Goal: Task Accomplishment & Management: Complete application form

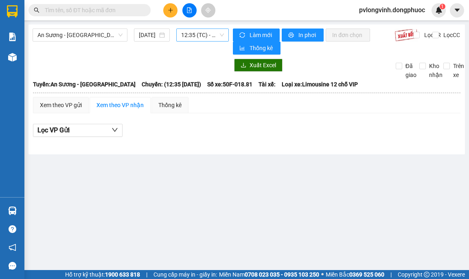
click at [211, 35] on span "12:35 (TC) - 50F-018.81" at bounding box center [202, 35] width 43 height 12
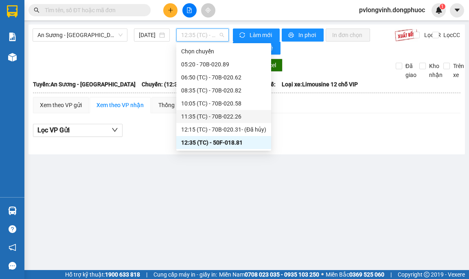
click at [221, 118] on div "11:35 (TC) - 70B-022.26" at bounding box center [223, 116] width 85 height 9
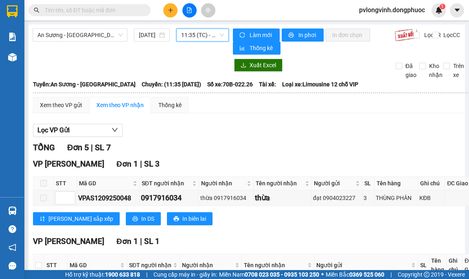
click at [212, 37] on span "11:35 (TC) - 70B-022.26" at bounding box center [202, 35] width 43 height 12
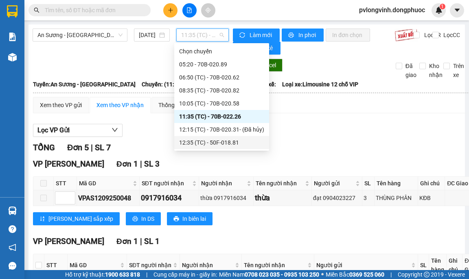
click at [226, 143] on div "12:35 (TC) - 50F-018.81" at bounding box center [221, 142] width 85 height 9
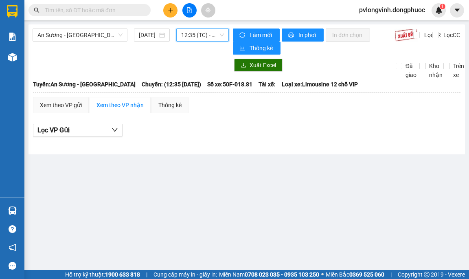
click at [211, 35] on span "12:35 (TC) - 50F-018.81" at bounding box center [202, 35] width 43 height 12
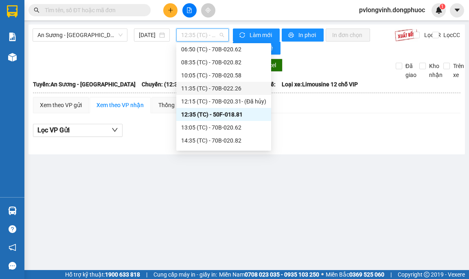
scroll to position [41, 0]
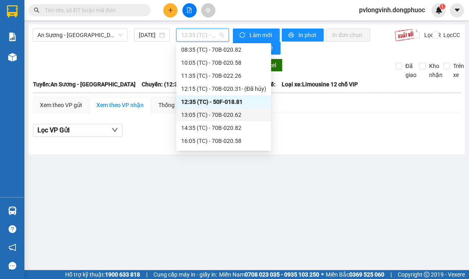
click at [232, 114] on div "13:05 (TC) - 70B-020.62" at bounding box center [223, 114] width 85 height 9
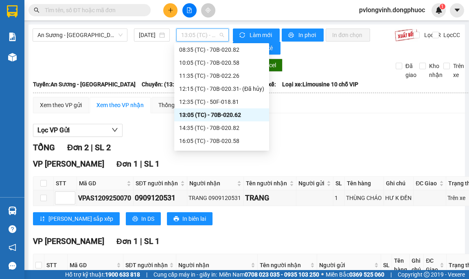
click at [197, 37] on span "13:05 (TC) - 70B-020.62" at bounding box center [202, 35] width 43 height 12
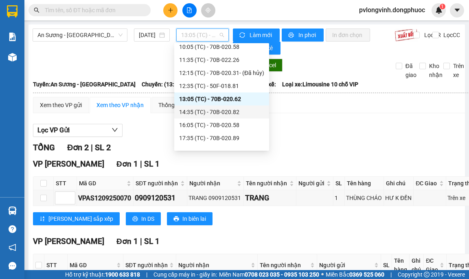
scroll to position [65, 0]
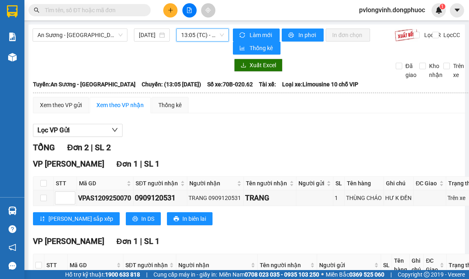
click at [187, 33] on span "13:05 (TC) - 70B-020.62" at bounding box center [202, 35] width 43 height 12
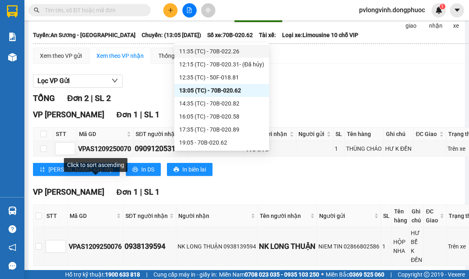
scroll to position [0, 0]
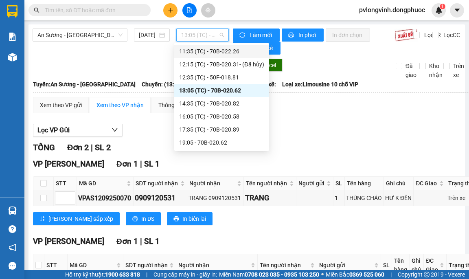
click at [214, 54] on div "11:35 (TC) - 70B-022.26" at bounding box center [221, 51] width 85 height 9
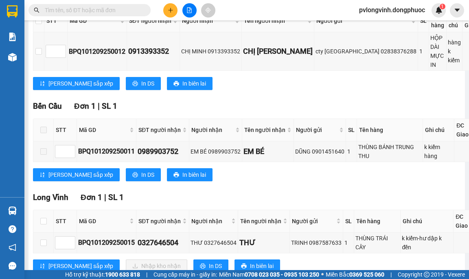
scroll to position [285, 0]
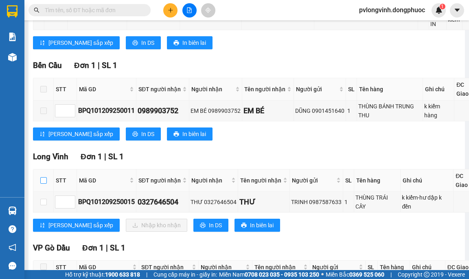
click at [44, 180] on input "checkbox" at bounding box center [43, 180] width 7 height 7
checkbox input "true"
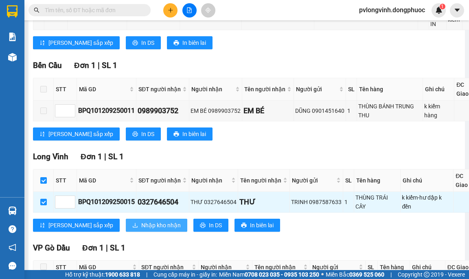
click at [141, 222] on span "Nhập kho nhận" at bounding box center [160, 225] width 39 height 9
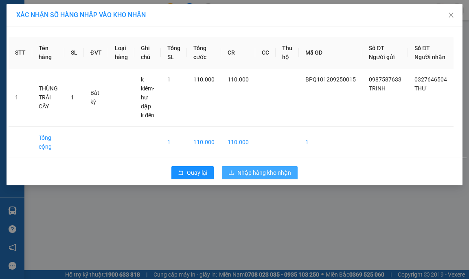
click at [269, 177] on span "Nhập hàng kho nhận" at bounding box center [264, 172] width 54 height 9
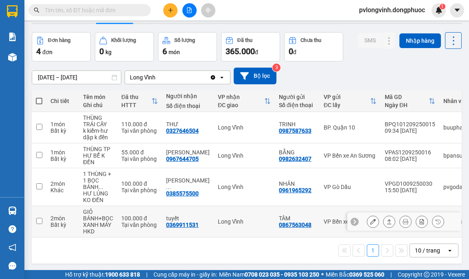
scroll to position [37, 0]
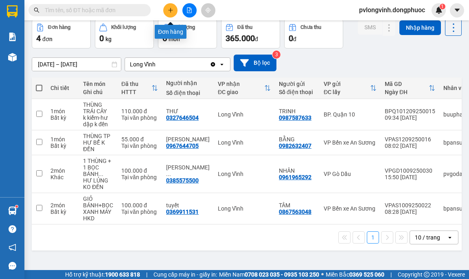
click at [173, 11] on icon "plus" at bounding box center [171, 10] width 6 height 6
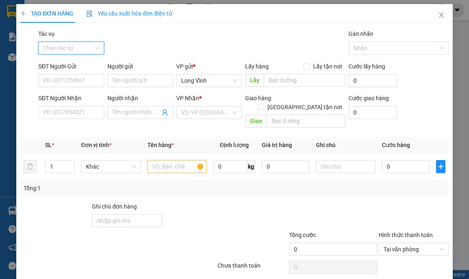
click at [81, 53] on input "Tác vụ" at bounding box center [68, 48] width 50 height 12
click at [79, 61] on div "Nhập hàng lên xe" at bounding box center [70, 64] width 55 height 9
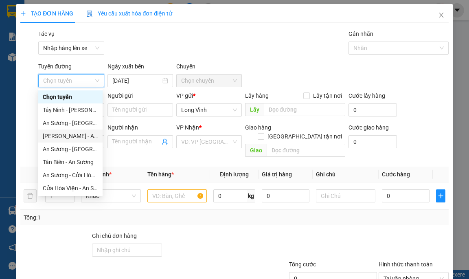
drag, startPoint x: 73, startPoint y: 134, endPoint x: 160, endPoint y: 110, distance: 90.4
click at [74, 134] on div "[PERSON_NAME] - An Sương" at bounding box center [70, 136] width 55 height 9
type input "[DATE]"
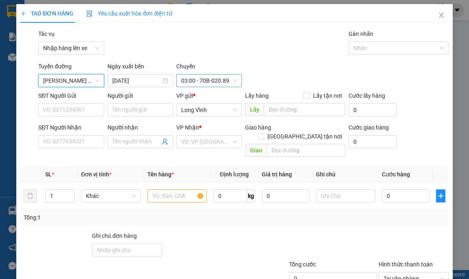
click at [212, 82] on span "03:00 - 70B-020.89" at bounding box center [209, 81] width 56 height 12
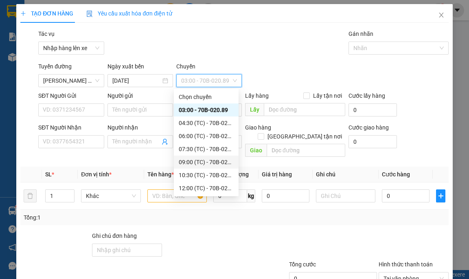
scroll to position [39, 0]
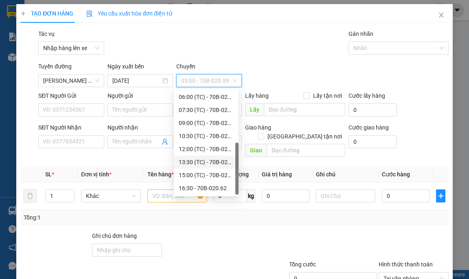
click at [224, 163] on div "13:30 (TC) - 70B-020.58" at bounding box center [206, 162] width 55 height 9
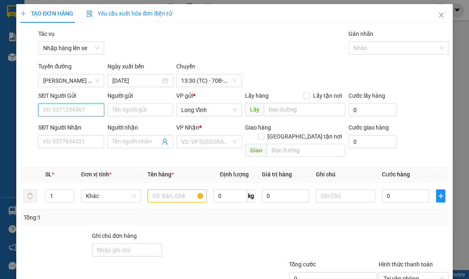
click at [78, 107] on input "SĐT Người Gửi" at bounding box center [71, 109] width 66 height 13
click at [83, 112] on input "SĐT Người Gửi" at bounding box center [71, 109] width 66 height 13
click at [96, 101] on div "SĐT Người Gửi" at bounding box center [71, 97] width 66 height 12
click at [88, 112] on input "0921574118" at bounding box center [71, 109] width 66 height 13
type input "0"
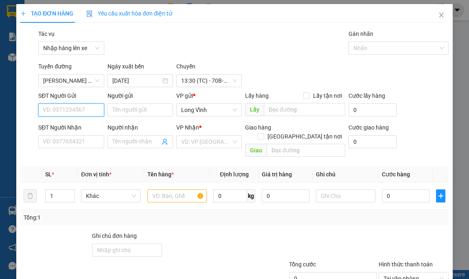
click at [63, 113] on input "SĐT Người Gửi" at bounding box center [71, 109] width 66 height 13
type input "0336290637"
click at [59, 123] on div "0336290637 - DUNG" at bounding box center [70, 126] width 55 height 9
type input "DUNG"
type input "0985879918"
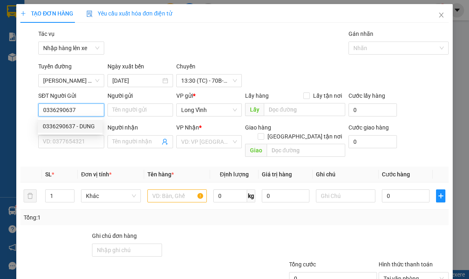
type input "sơn"
type input "Kđb"
type input "20.000"
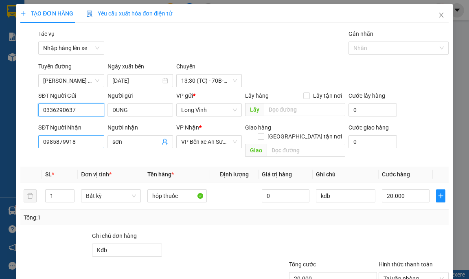
type input "0336290637"
drag, startPoint x: 89, startPoint y: 141, endPoint x: 89, endPoint y: 134, distance: 6.5
click at [89, 140] on input "0985879918" at bounding box center [71, 141] width 66 height 13
type input "0"
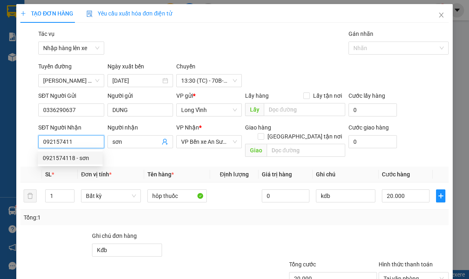
click at [66, 156] on div "0921574118 - sơn" at bounding box center [70, 157] width 55 height 9
type input "0921574118"
type input "25.000"
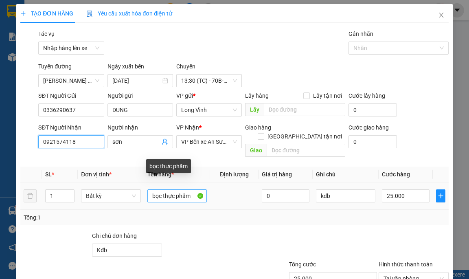
type input "0921574118"
click at [189, 189] on input "bọc thực phẩm" at bounding box center [177, 195] width 60 height 13
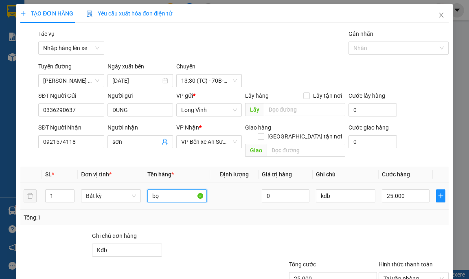
type input "b"
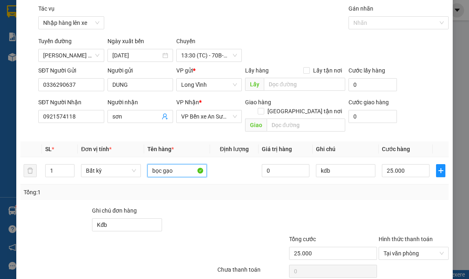
scroll to position [52, 0]
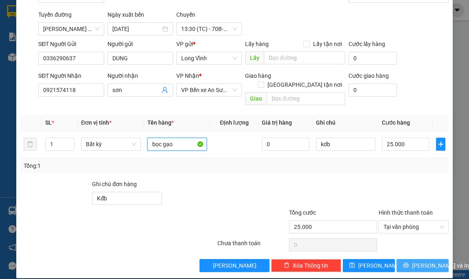
type input "bọc gạo"
click at [433, 259] on button "[PERSON_NAME] và In" at bounding box center [423, 265] width 52 height 13
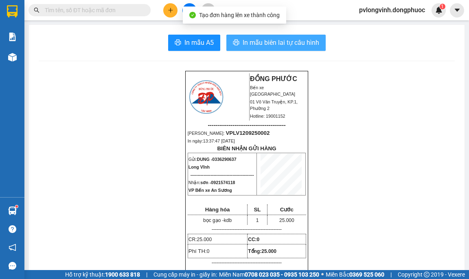
click at [292, 41] on span "In mẫu biên lai tự cấu hình" at bounding box center [281, 42] width 77 height 10
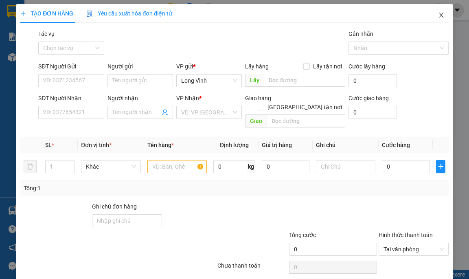
click at [438, 13] on icon "close" at bounding box center [441, 15] width 7 height 7
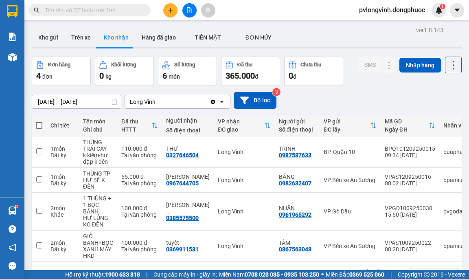
click at [192, 13] on button at bounding box center [189, 10] width 14 height 14
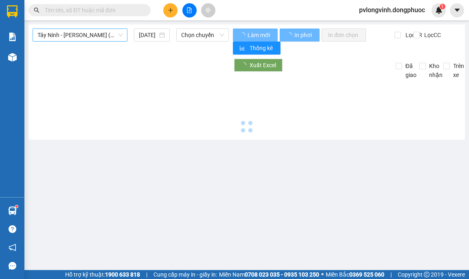
click at [70, 35] on span "Tây Ninh - [PERSON_NAME] (vip)" at bounding box center [79, 35] width 85 height 12
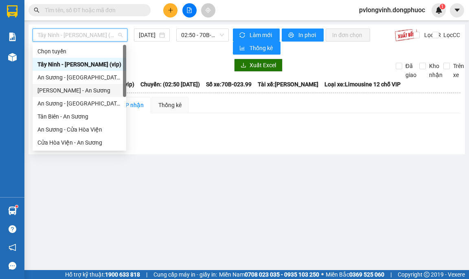
click at [56, 87] on div "[PERSON_NAME] - An Sương" at bounding box center [79, 90] width 84 height 9
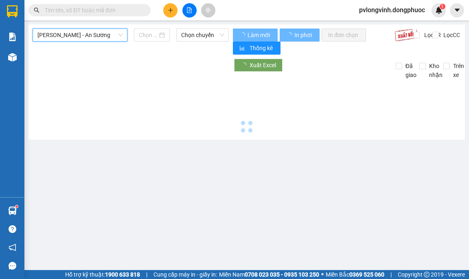
type input "[DATE]"
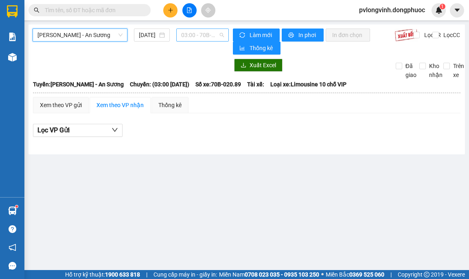
click at [188, 34] on span "03:00 - 70B-020.89" at bounding box center [202, 35] width 43 height 12
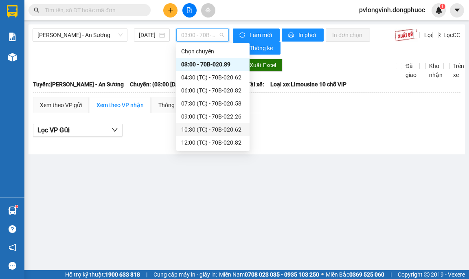
scroll to position [39, 0]
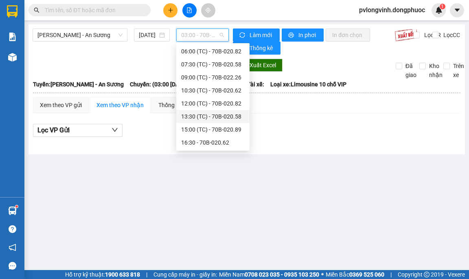
click at [214, 116] on div "13:30 (TC) - 70B-020.58" at bounding box center [213, 116] width 64 height 9
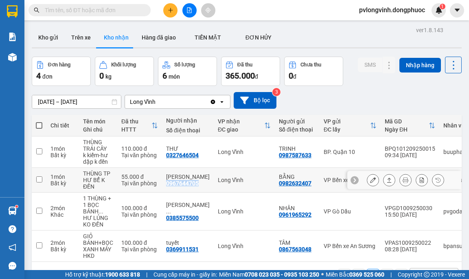
drag, startPoint x: 167, startPoint y: 183, endPoint x: 197, endPoint y: 183, distance: 30.1
click at [197, 183] on div "0967644705" at bounding box center [182, 183] width 33 height 7
copy div "0967644705"
click at [101, 12] on input "text" at bounding box center [93, 10] width 96 height 9
paste input "0967644705"
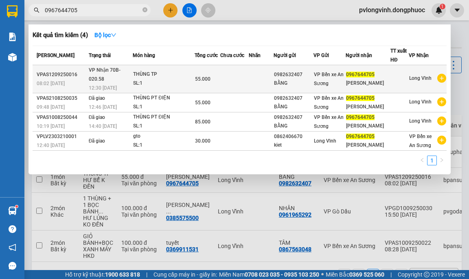
type input "0967644705"
click at [133, 76] on td "VP Nhận 70B-020.58 12:30 [DATE]" at bounding box center [110, 79] width 46 height 28
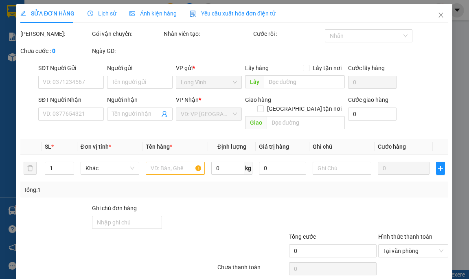
type input "0982632407"
type input "BẰNG"
type input "0967644705"
type input "[PERSON_NAME]"
type input "55.000"
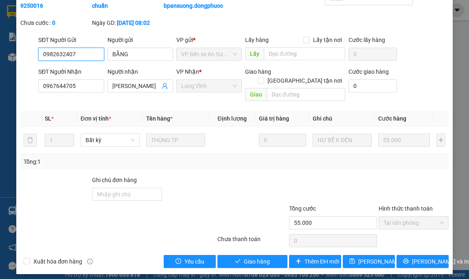
scroll to position [42, 0]
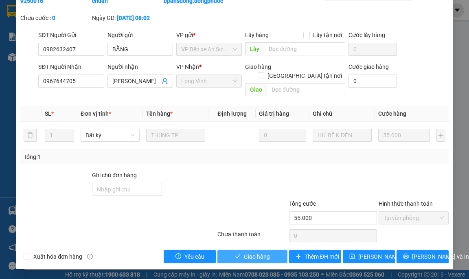
drag, startPoint x: 260, startPoint y: 255, endPoint x: 247, endPoint y: 248, distance: 14.9
click at [259, 255] on span "Giao hàng" at bounding box center [257, 256] width 26 height 9
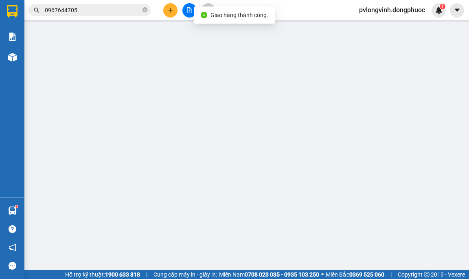
type input "0982632407"
type input "BẰNG"
type input "0967644705"
type input "[PERSON_NAME]"
type input "55.000"
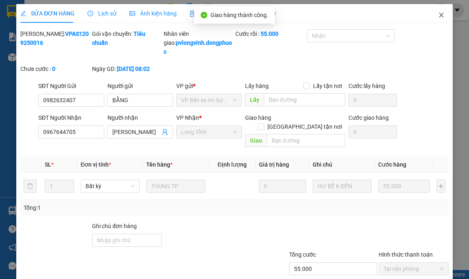
click at [439, 15] on span "Close" at bounding box center [441, 15] width 23 height 23
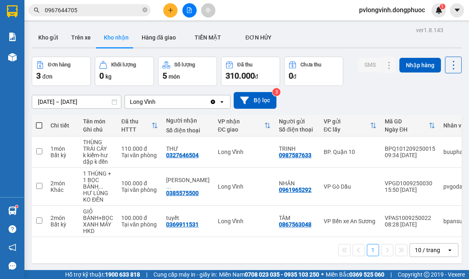
click at [95, 11] on input "0967644705" at bounding box center [93, 10] width 96 height 9
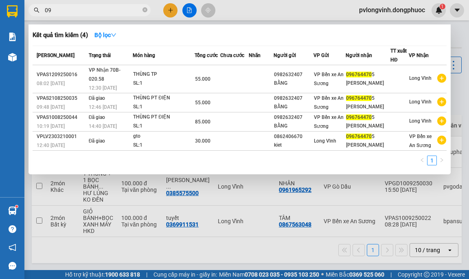
type input "0"
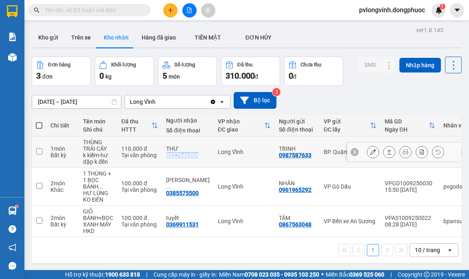
drag, startPoint x: 166, startPoint y: 156, endPoint x: 197, endPoint y: 155, distance: 31.8
click at [197, 155] on td "THƯ 0327646504" at bounding box center [188, 151] width 52 height 31
checkbox input "true"
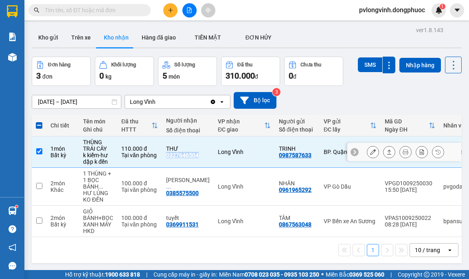
copy div "0327646504"
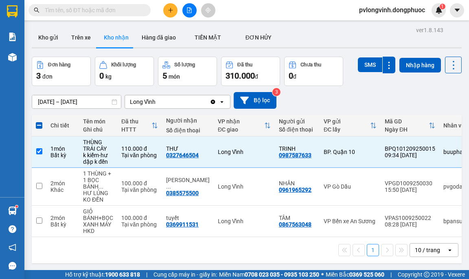
click at [115, 12] on input "text" at bounding box center [93, 10] width 96 height 9
paste input "0327646504"
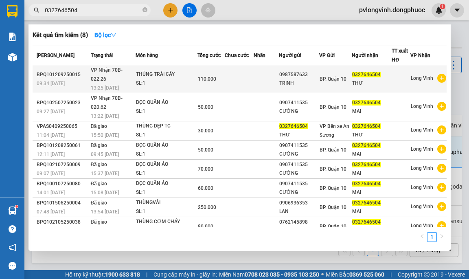
type input "0327646504"
click at [139, 74] on div "THÙNG TRÁI CÂY" at bounding box center [166, 74] width 61 height 9
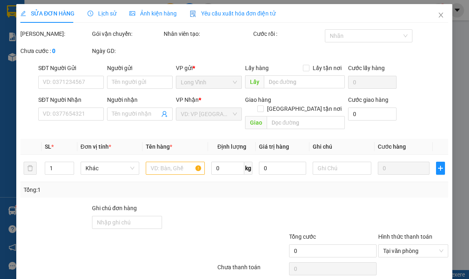
type input "0987587633"
type input "TRINH"
type input "0327646504"
type input "THƯ"
type input "110.000"
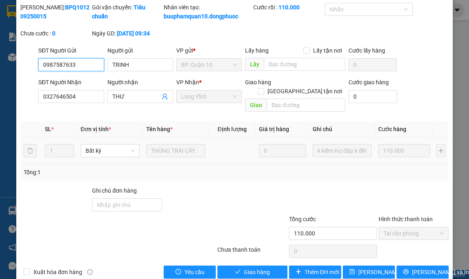
scroll to position [42, 0]
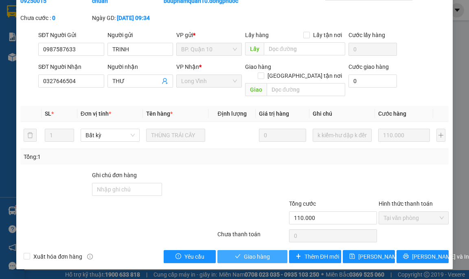
click at [249, 251] on button "Giao hàng" at bounding box center [252, 256] width 70 height 13
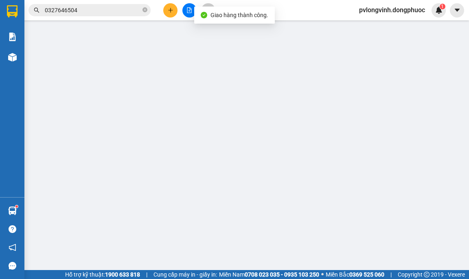
type input "0987587633"
type input "TRINH"
type input "0327646504"
type input "THƯ"
type input "110.000"
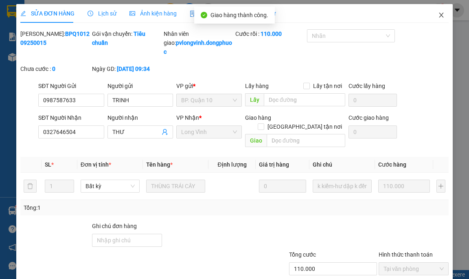
click at [438, 14] on icon "close" at bounding box center [441, 15] width 7 height 7
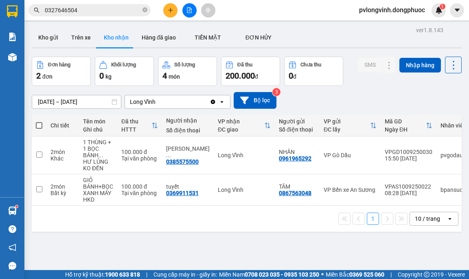
click at [191, 11] on icon "file-add" at bounding box center [189, 10] width 4 height 6
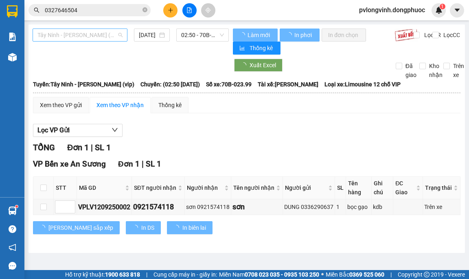
click at [86, 35] on span "Tây Ninh - [PERSON_NAME] (vip)" at bounding box center [79, 35] width 85 height 12
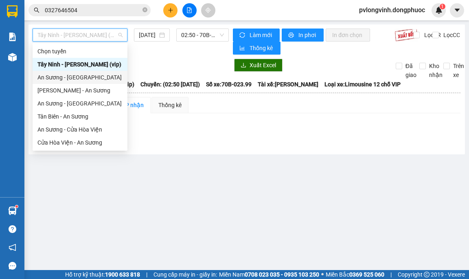
click at [75, 76] on div "An Sương - [GEOGRAPHIC_DATA]" at bounding box center [79, 77] width 85 height 9
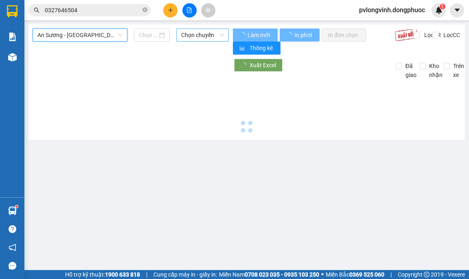
type input "[DATE]"
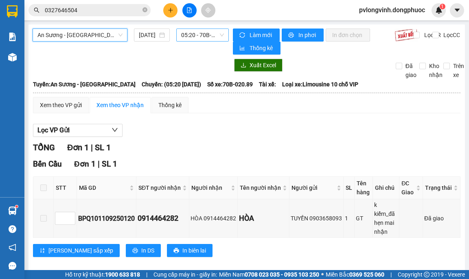
click at [199, 34] on span "05:20 - 70B-020.89" at bounding box center [202, 35] width 43 height 12
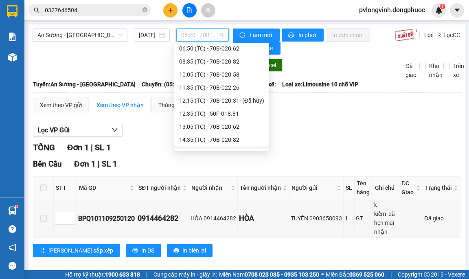
scroll to position [41, 0]
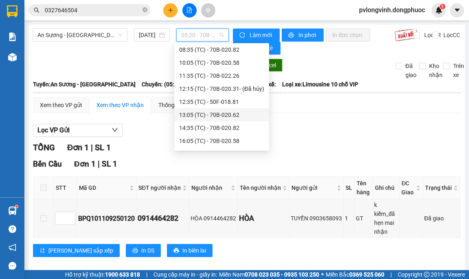
click at [228, 118] on div "13:05 (TC) - 70B-020.62" at bounding box center [221, 114] width 85 height 9
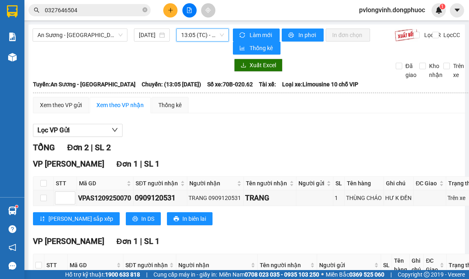
click at [195, 33] on span "13:05 (TC) - 70B-020.62" at bounding box center [202, 35] width 43 height 12
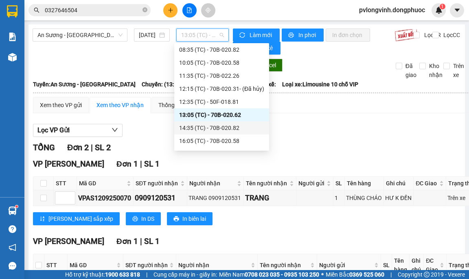
click at [225, 129] on div "14:35 (TC) - 70B-020.82" at bounding box center [221, 127] width 85 height 9
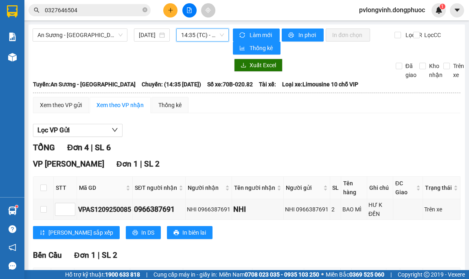
click at [209, 35] on span "14:35 (TC) - 70B-020.82" at bounding box center [202, 35] width 43 height 12
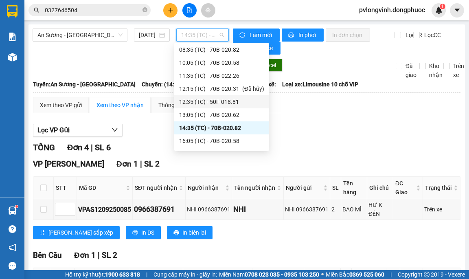
click at [223, 104] on div "12:35 (TC) - 50F-018.81" at bounding box center [221, 101] width 85 height 9
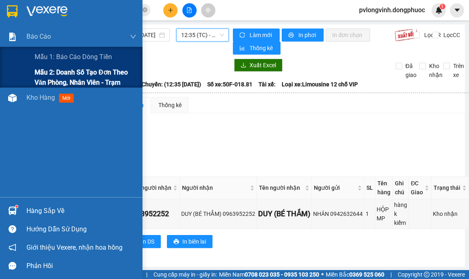
drag, startPoint x: 41, startPoint y: 75, endPoint x: 55, endPoint y: 75, distance: 13.8
click at [42, 75] on span "Mẫu 2: Doanh số tạo đơn theo Văn phòng, nhân viên - Trạm" at bounding box center [86, 77] width 102 height 20
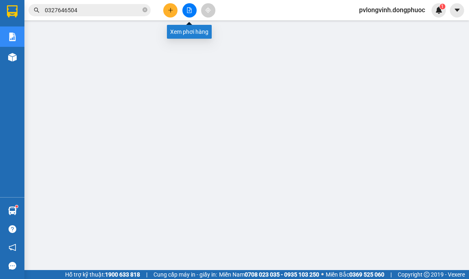
drag, startPoint x: 193, startPoint y: 6, endPoint x: 173, endPoint y: 21, distance: 24.8
click at [194, 6] on button at bounding box center [189, 10] width 14 height 14
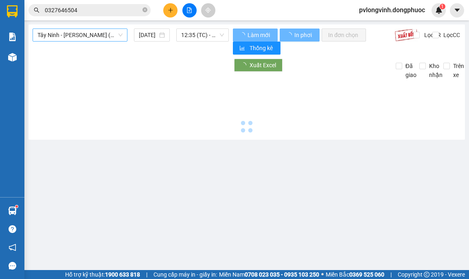
click at [82, 34] on span "Tây Ninh - [PERSON_NAME] (vip)" at bounding box center [79, 35] width 85 height 12
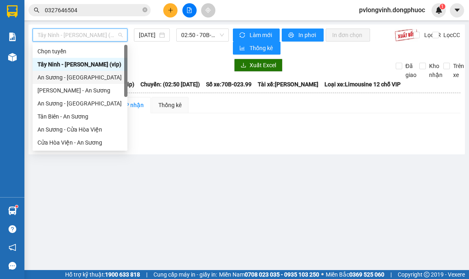
click at [67, 80] on div "An Sương - [GEOGRAPHIC_DATA]" at bounding box center [79, 77] width 85 height 9
type input "[DATE]"
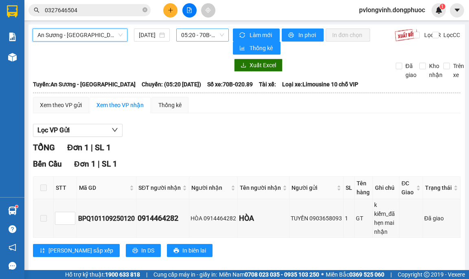
click at [217, 34] on span "05:20 - 70B-020.89" at bounding box center [202, 35] width 43 height 12
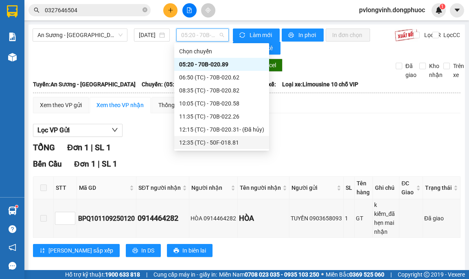
click at [226, 140] on div "12:35 (TC) - 50F-018.81" at bounding box center [221, 142] width 85 height 9
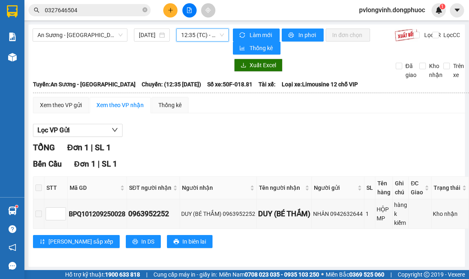
click at [189, 37] on span "12:35 (TC) - 50F-018.81" at bounding box center [202, 35] width 43 height 12
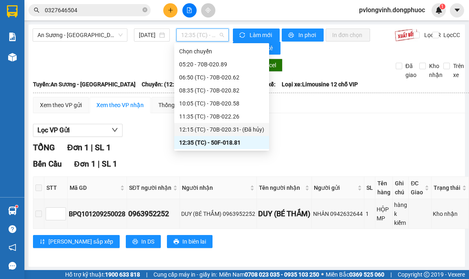
scroll to position [41, 0]
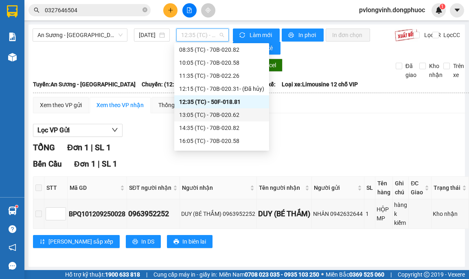
click at [199, 112] on div "13:05 (TC) - 70B-020.62" at bounding box center [221, 114] width 85 height 9
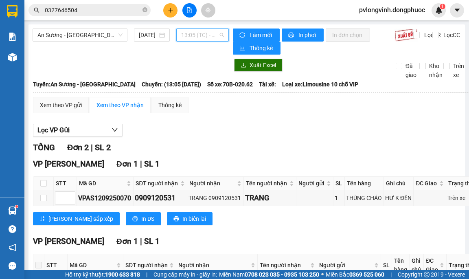
click at [207, 32] on span "13:05 (TC) - 70B-020.62" at bounding box center [202, 35] width 43 height 12
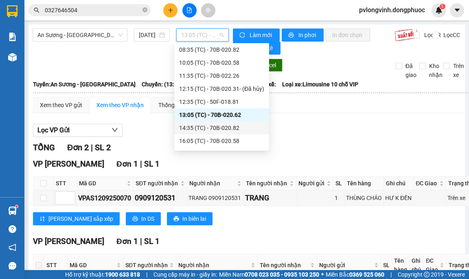
click at [197, 124] on div "14:35 (TC) - 70B-020.82" at bounding box center [221, 127] width 85 height 9
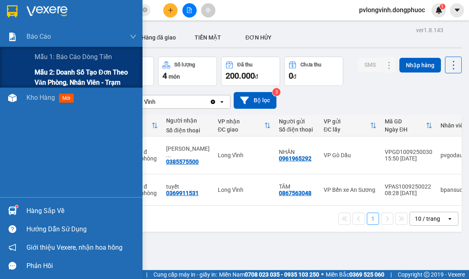
drag, startPoint x: 50, startPoint y: 76, endPoint x: 142, endPoint y: 83, distance: 92.3
click at [50, 76] on span "Mẫu 2: Doanh số tạo đơn theo Văn phòng, nhân viên - Trạm" at bounding box center [86, 77] width 102 height 20
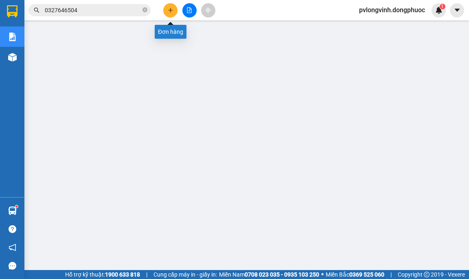
click at [169, 12] on icon "plus" at bounding box center [171, 10] width 6 height 6
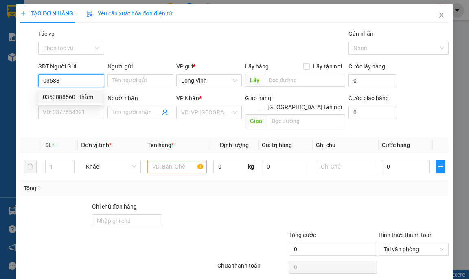
click at [75, 99] on div "0353888560 - thắm" at bounding box center [70, 96] width 55 height 9
type input "0353888560"
type input "thắm"
type input "0903885973"
type input "nghĩa"
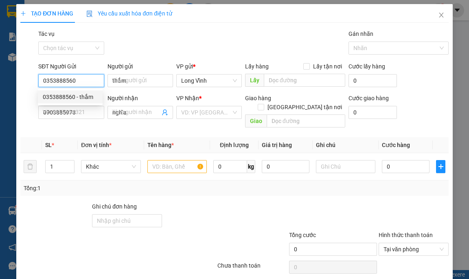
type input "50.000"
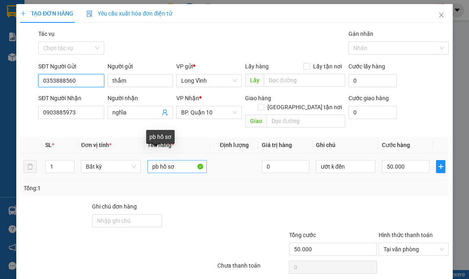
type input "0353888560"
click at [185, 160] on input "pb hồ sơ" at bounding box center [177, 166] width 60 height 13
type input "p"
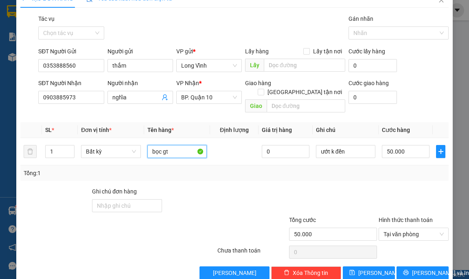
scroll to position [22, 0]
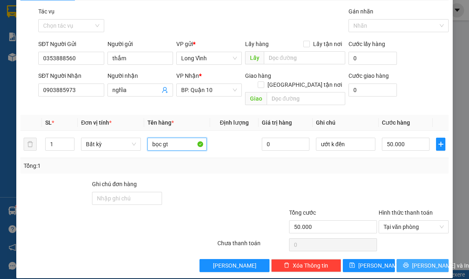
type input "bọc gt"
click at [436, 259] on button "[PERSON_NAME] và In" at bounding box center [423, 265] width 52 height 13
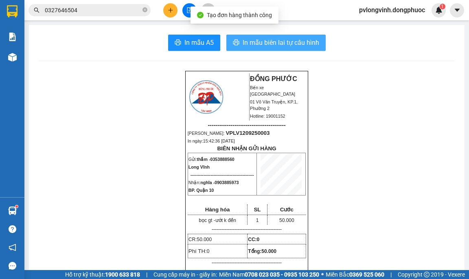
click at [292, 45] on span "In mẫu biên lai tự cấu hình" at bounding box center [281, 42] width 77 height 10
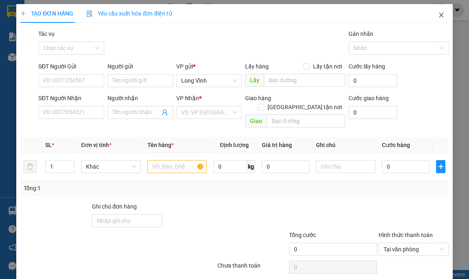
click at [433, 19] on span "Close" at bounding box center [441, 15] width 23 height 23
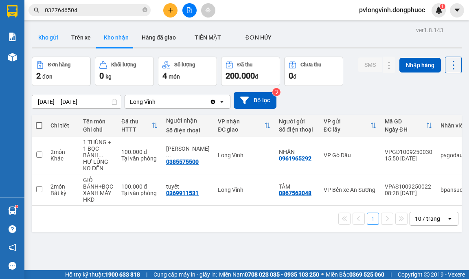
click at [52, 35] on button "Kho gửi" at bounding box center [48, 38] width 33 height 20
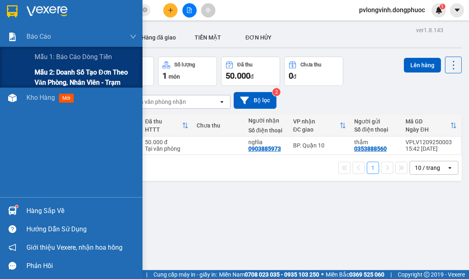
click at [53, 77] on span "Mẫu 2: Doanh số tạo đơn theo Văn phòng, nhân viên - Trạm" at bounding box center [86, 77] width 102 height 20
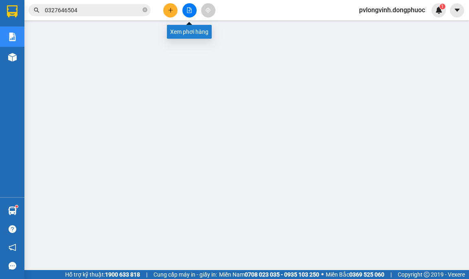
click at [192, 14] on button at bounding box center [189, 10] width 14 height 14
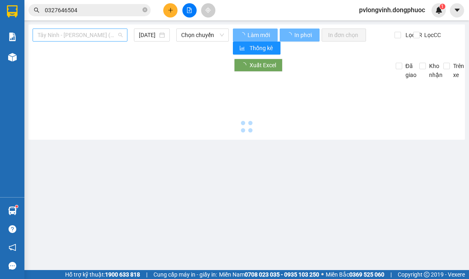
click at [119, 33] on span "Tây Ninh - [PERSON_NAME] (vip)" at bounding box center [79, 35] width 85 height 12
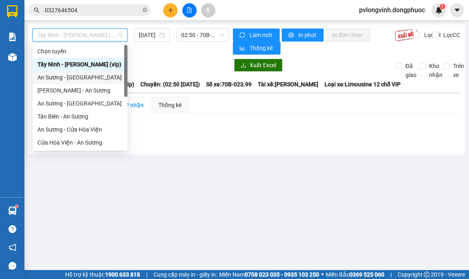
click at [90, 79] on div "An Sương - [GEOGRAPHIC_DATA]" at bounding box center [79, 77] width 85 height 9
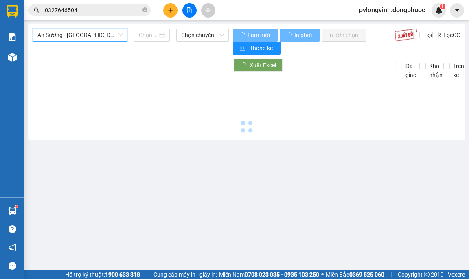
type input "[DATE]"
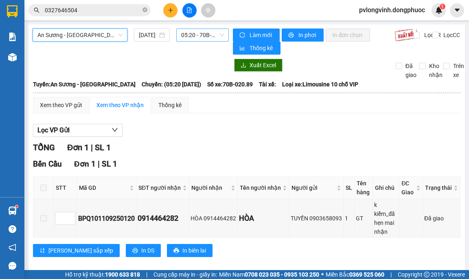
click at [186, 34] on span "05:20 - 70B-020.89" at bounding box center [202, 35] width 43 height 12
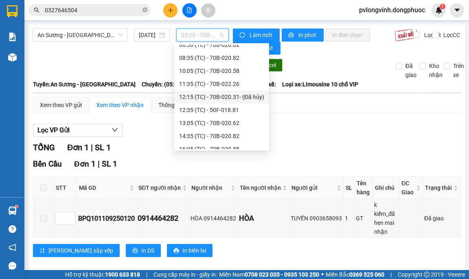
scroll to position [65, 0]
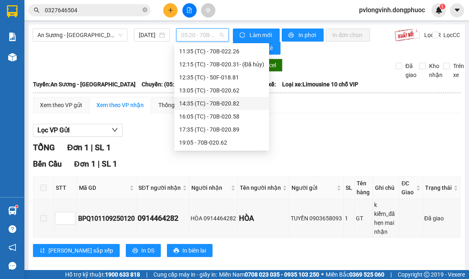
click at [205, 107] on div "14:35 (TC) - 70B-020.82" at bounding box center [221, 103] width 85 height 9
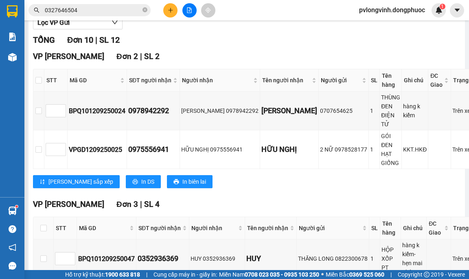
scroll to position [96, 0]
